Goal: Transaction & Acquisition: Purchase product/service

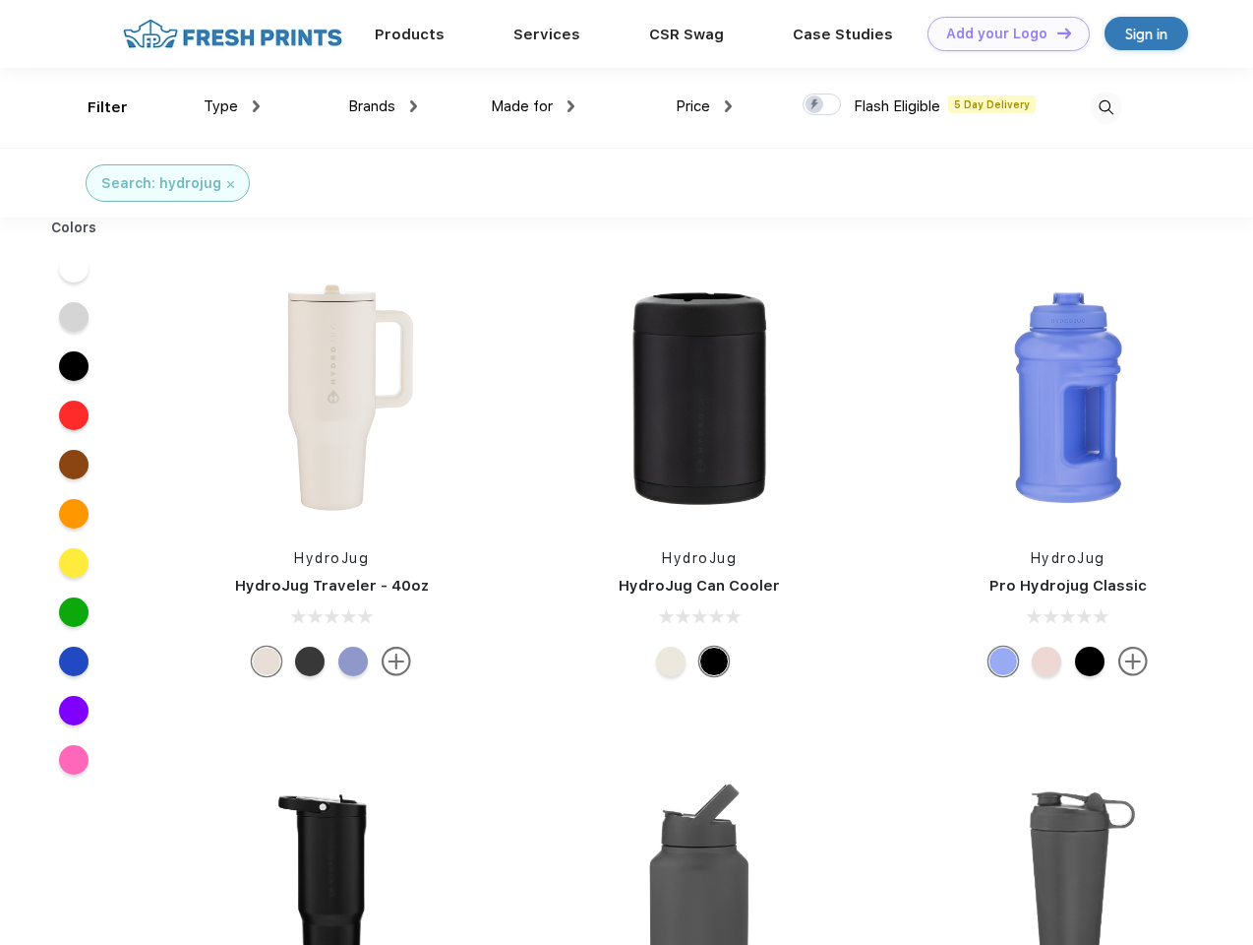
scroll to position [1, 0]
click at [1002, 33] on link "Add your Logo Design Tool" at bounding box center [1009, 34] width 162 height 34
click at [0, 0] on div "Design Tool" at bounding box center [0, 0] width 0 height 0
click at [1056, 32] on link "Add your Logo Design Tool" at bounding box center [1009, 34] width 162 height 34
click at [94, 107] on div "Filter" at bounding box center [108, 107] width 40 height 23
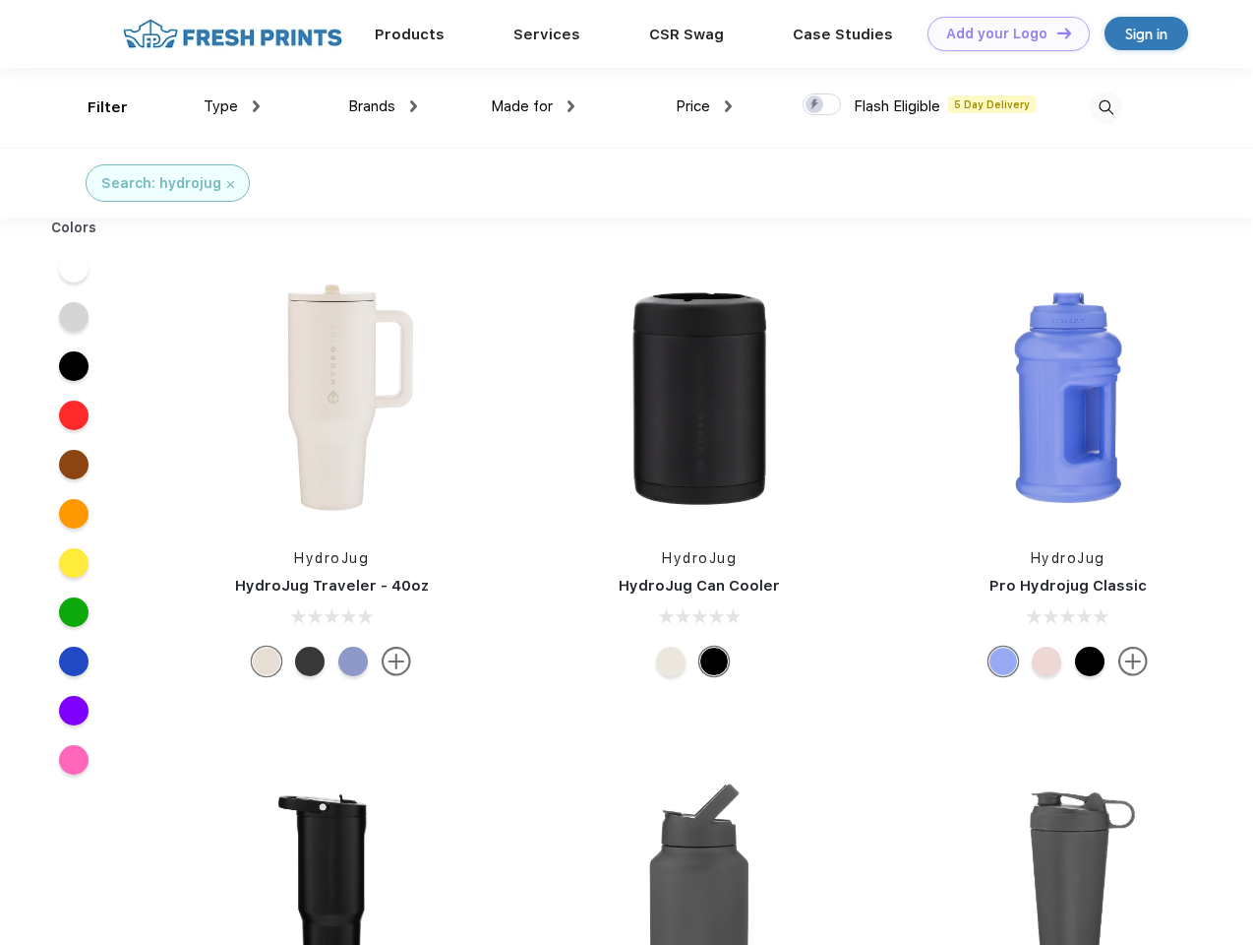
click at [232, 106] on span "Type" at bounding box center [221, 106] width 34 height 18
click at [383, 106] on span "Brands" at bounding box center [371, 106] width 47 height 18
click at [533, 106] on span "Made for" at bounding box center [522, 106] width 62 height 18
click at [704, 106] on span "Price" at bounding box center [693, 106] width 34 height 18
click at [823, 105] on div at bounding box center [822, 104] width 38 height 22
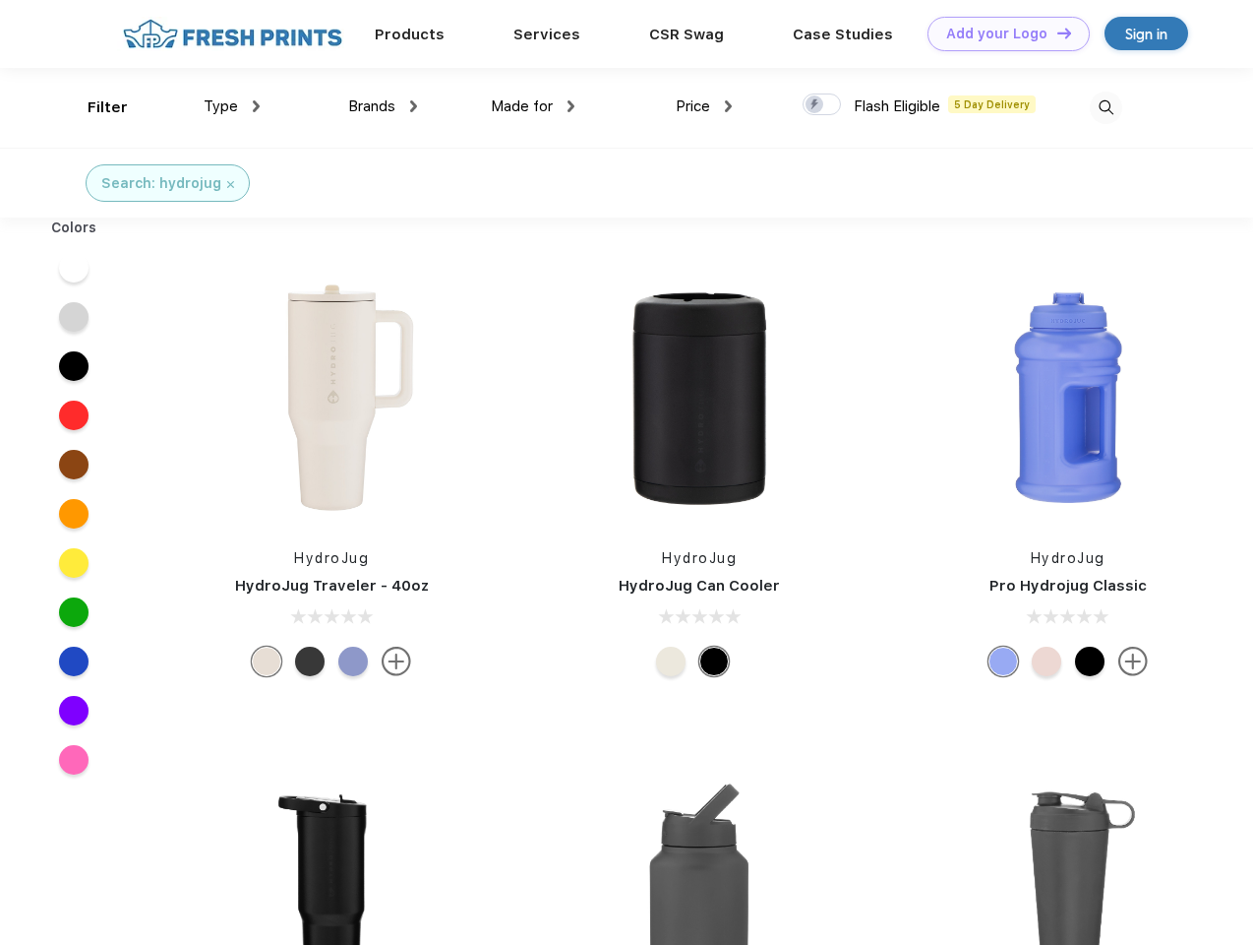
click at [816, 105] on input "checkbox" at bounding box center [809, 98] width 13 height 13
click at [1106, 107] on img at bounding box center [1106, 108] width 32 height 32
